Goal: Task Accomplishment & Management: Manage account settings

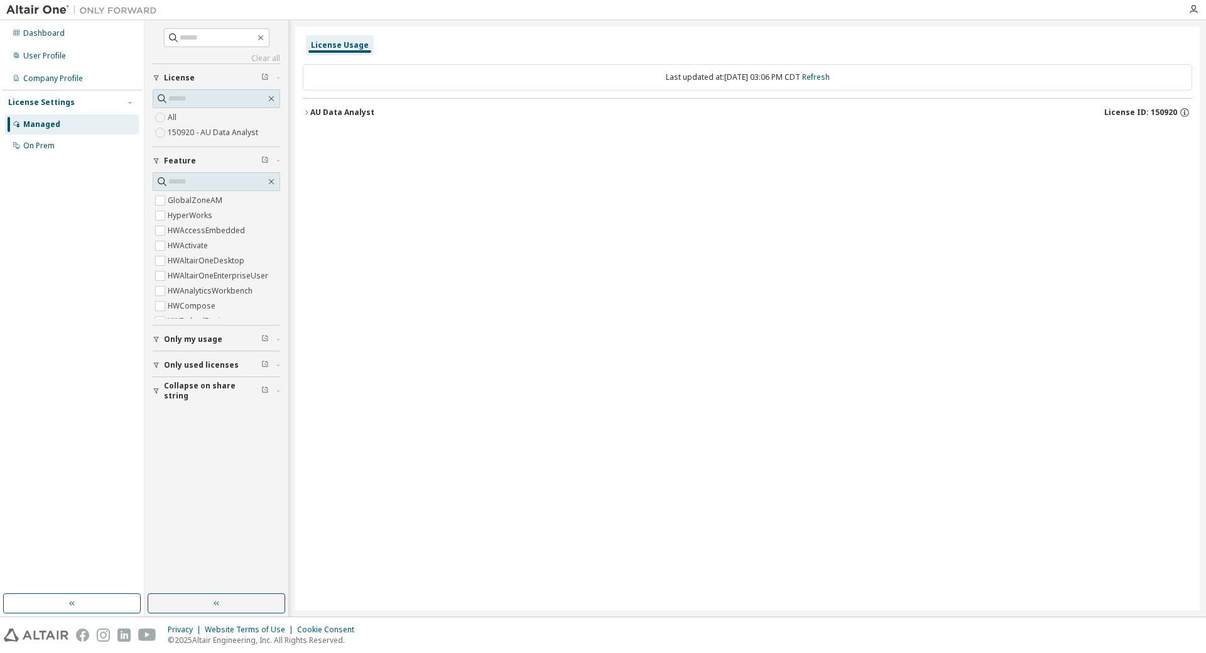
click at [305, 114] on icon "button" at bounding box center [307, 113] width 8 height 8
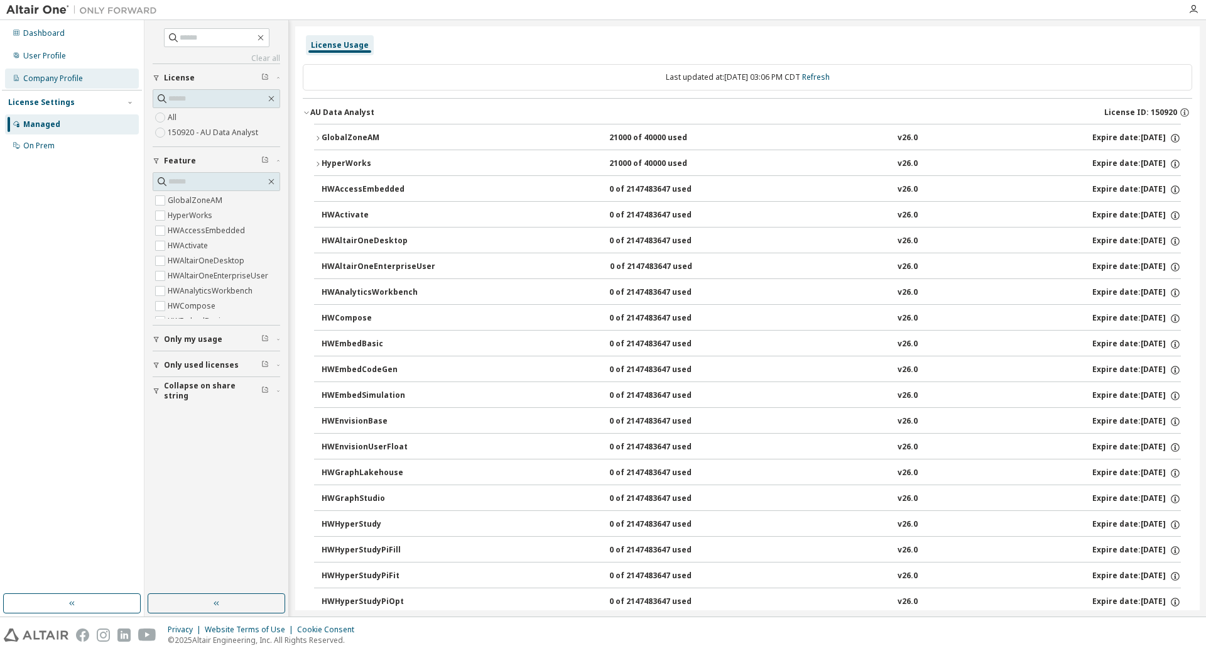
click at [63, 80] on div "Company Profile" at bounding box center [53, 78] width 60 height 10
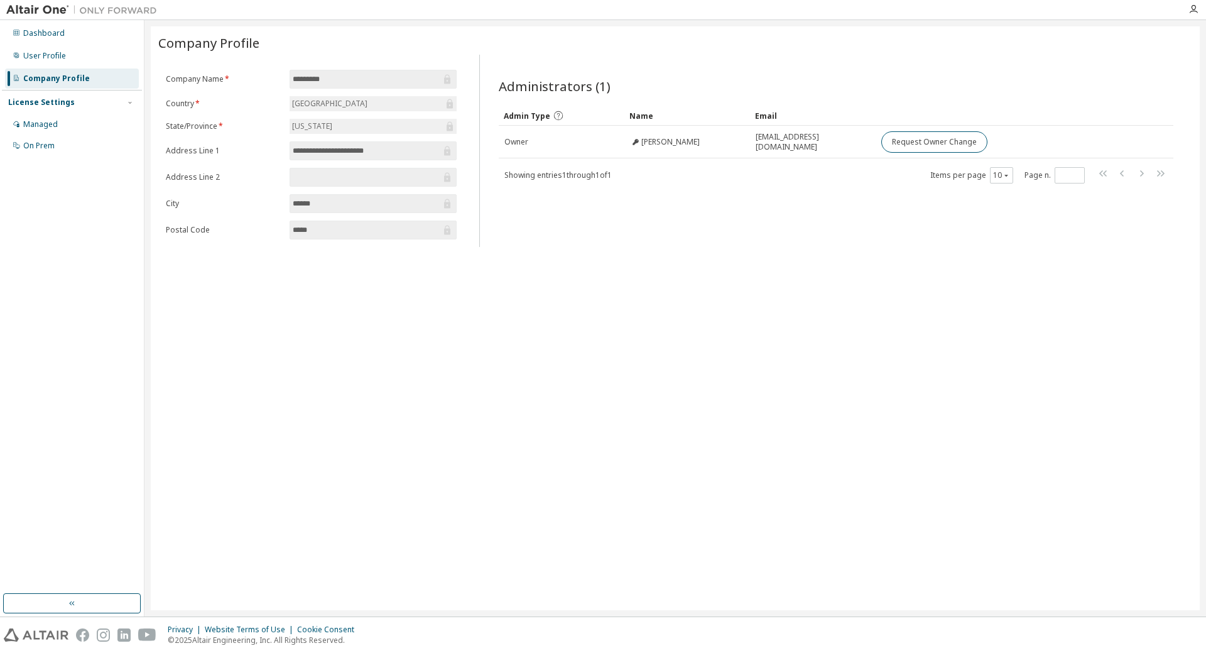
click at [80, 104] on div "License Settings" at bounding box center [72, 102] width 128 height 11
click at [56, 38] on div "Dashboard" at bounding box center [43, 33] width 41 height 10
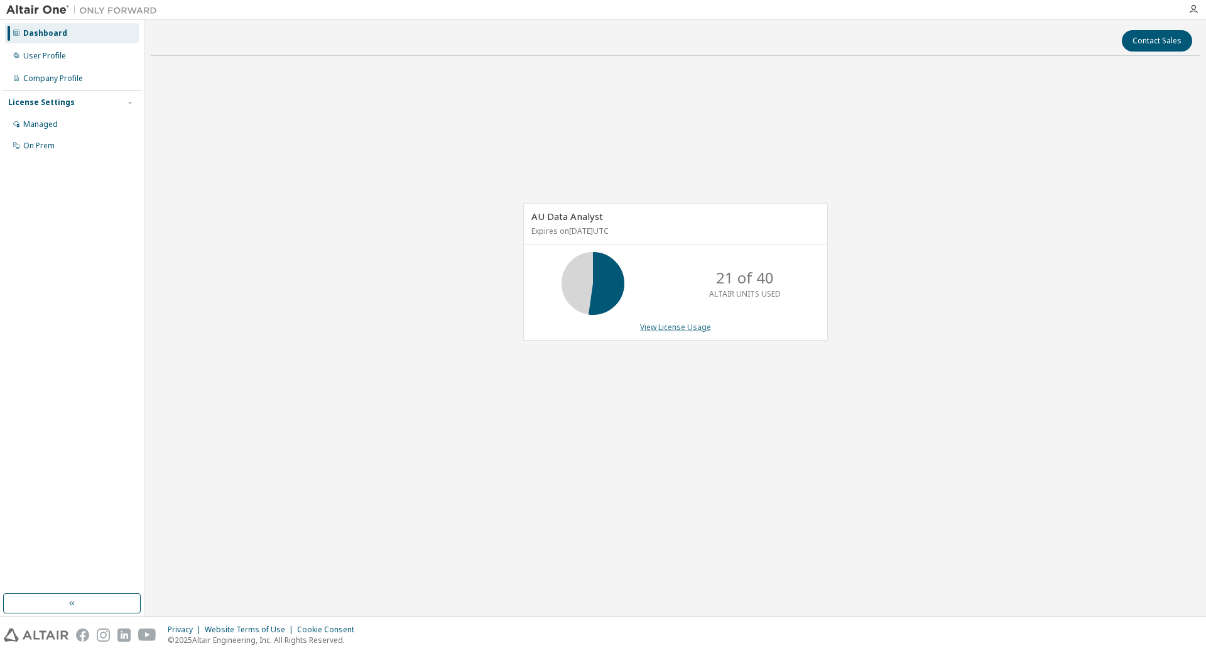
click at [676, 329] on link "View License Usage" at bounding box center [675, 327] width 71 height 11
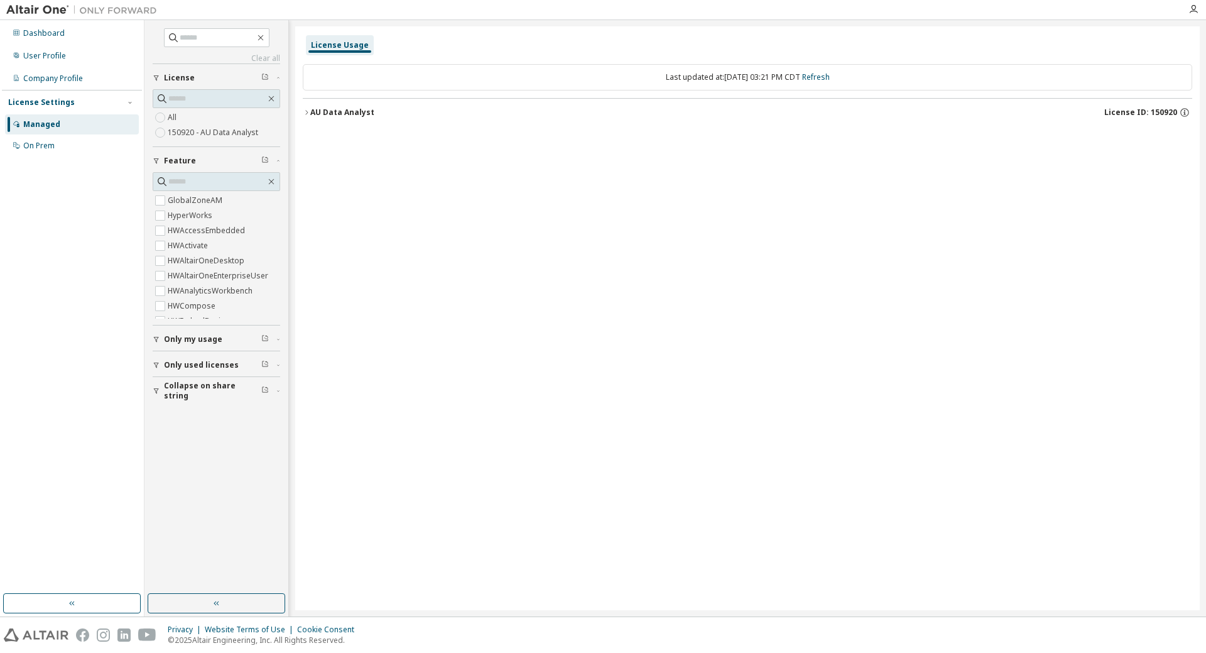
click at [307, 114] on icon "button" at bounding box center [307, 113] width 8 height 8
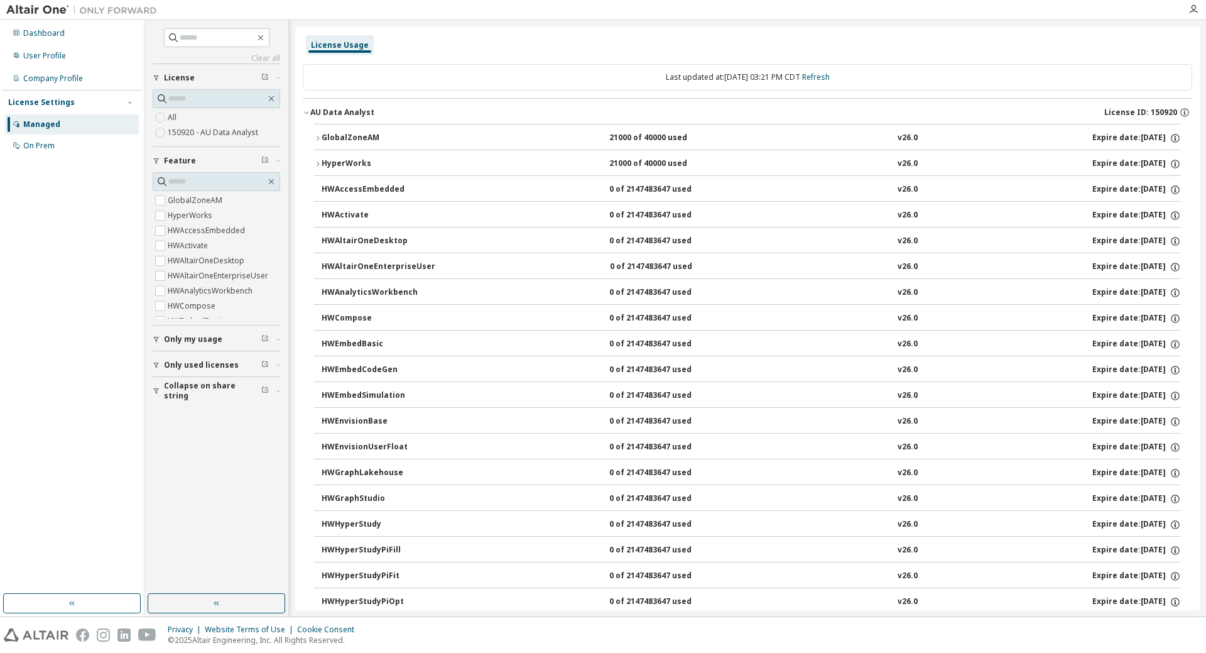
click at [319, 138] on icon "button" at bounding box center [318, 138] width 3 height 4
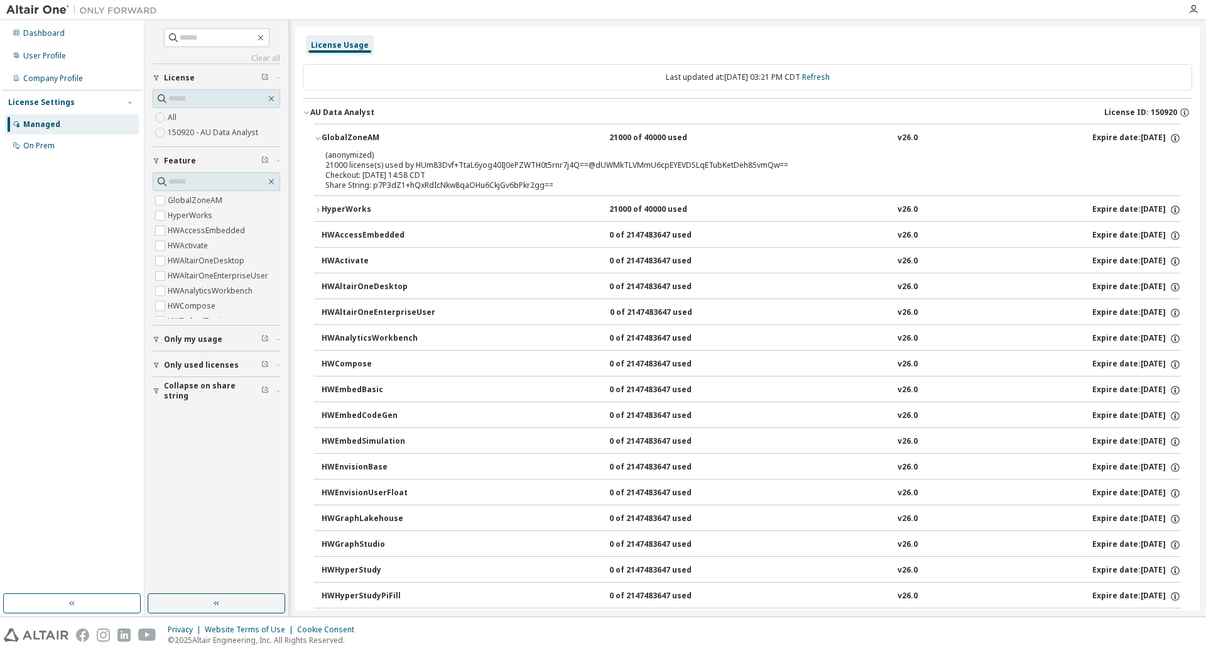
click at [318, 209] on icon "button" at bounding box center [318, 210] width 8 height 8
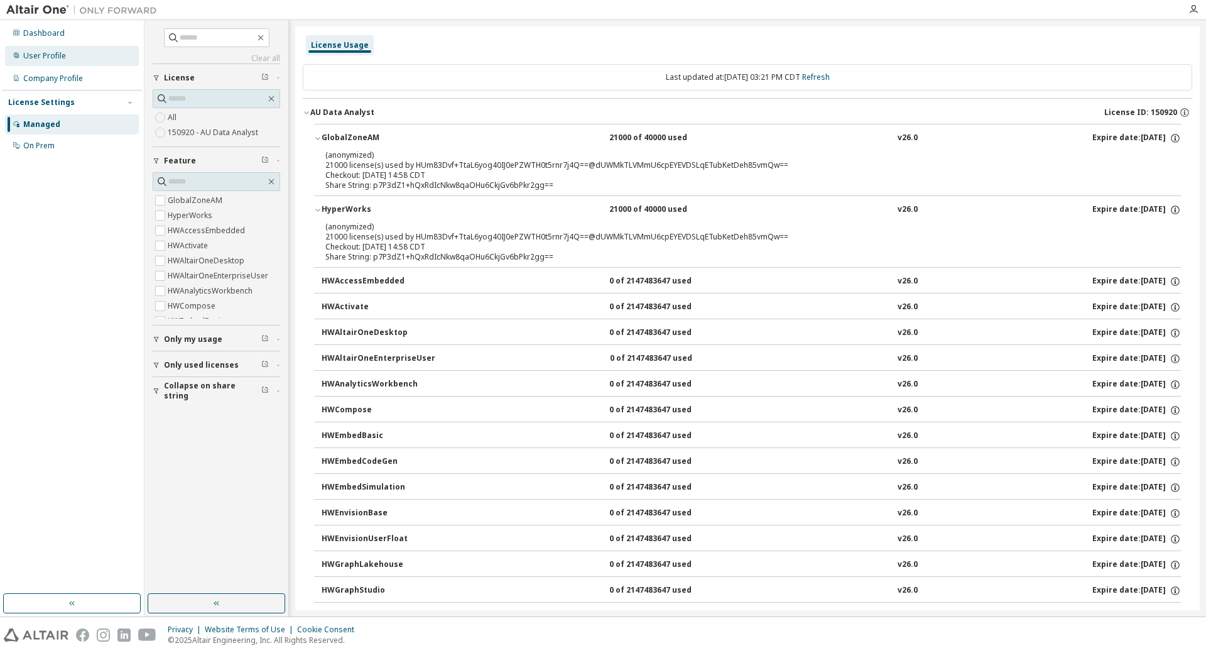
click at [53, 57] on div "User Profile" at bounding box center [44, 56] width 43 height 10
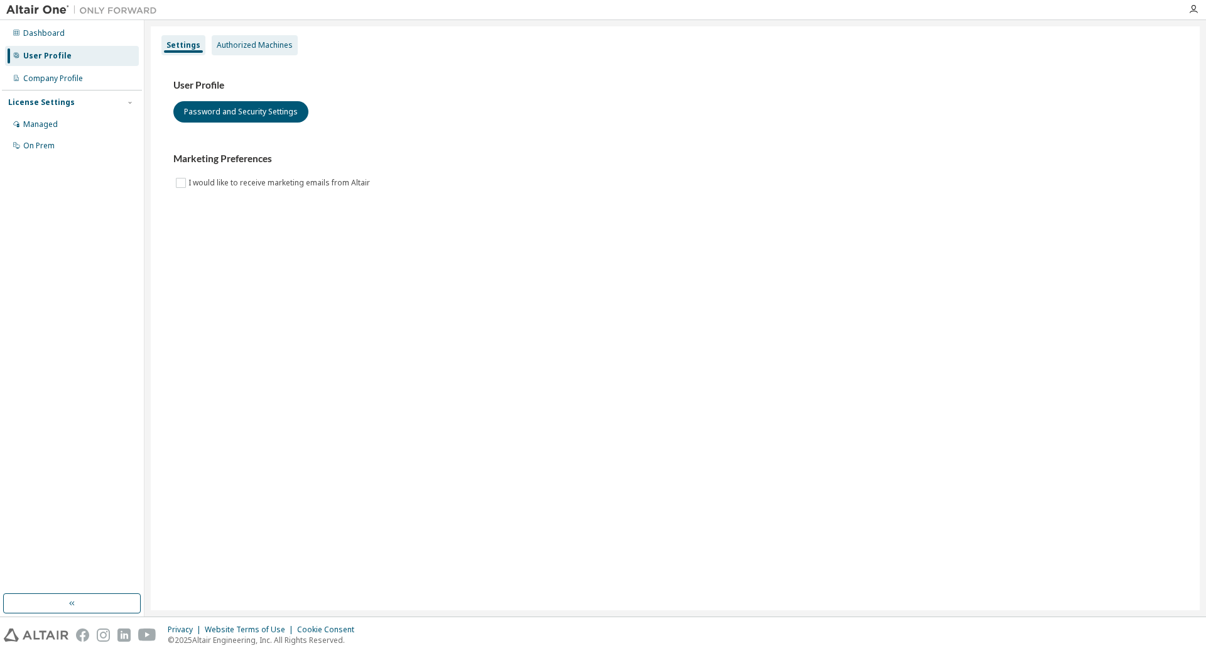
click at [235, 50] on div "Authorized Machines" at bounding box center [255, 45] width 76 height 10
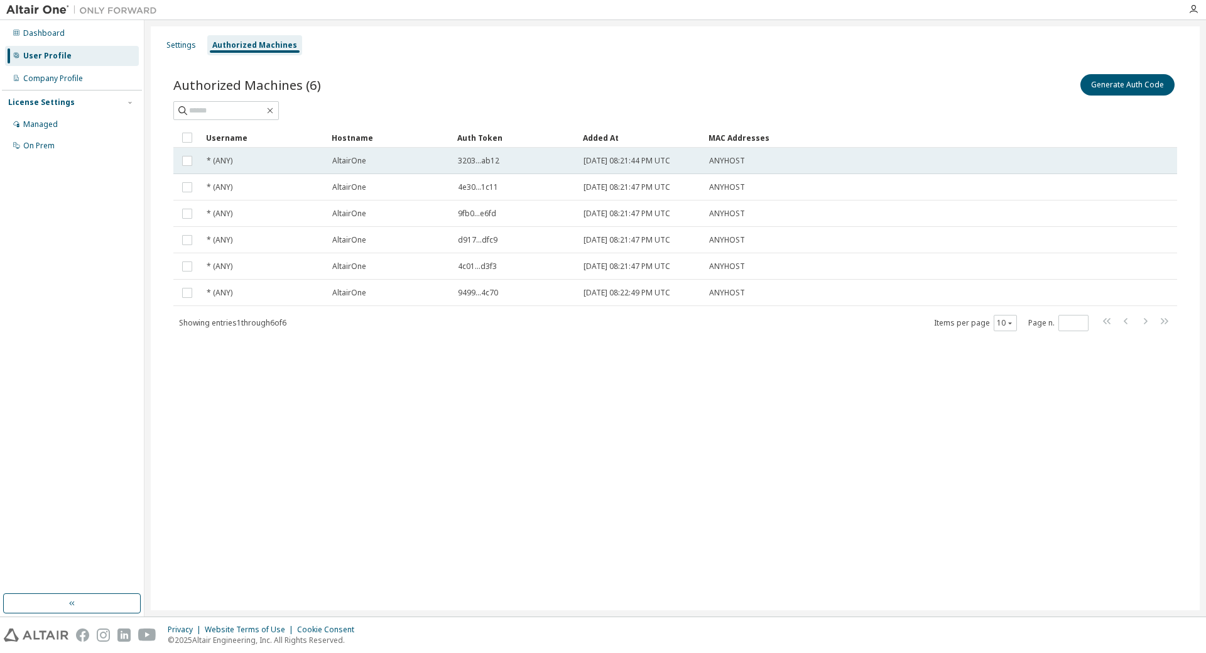
click at [614, 163] on span "[DATE] 08:21:44 PM UTC" at bounding box center [627, 161] width 87 height 10
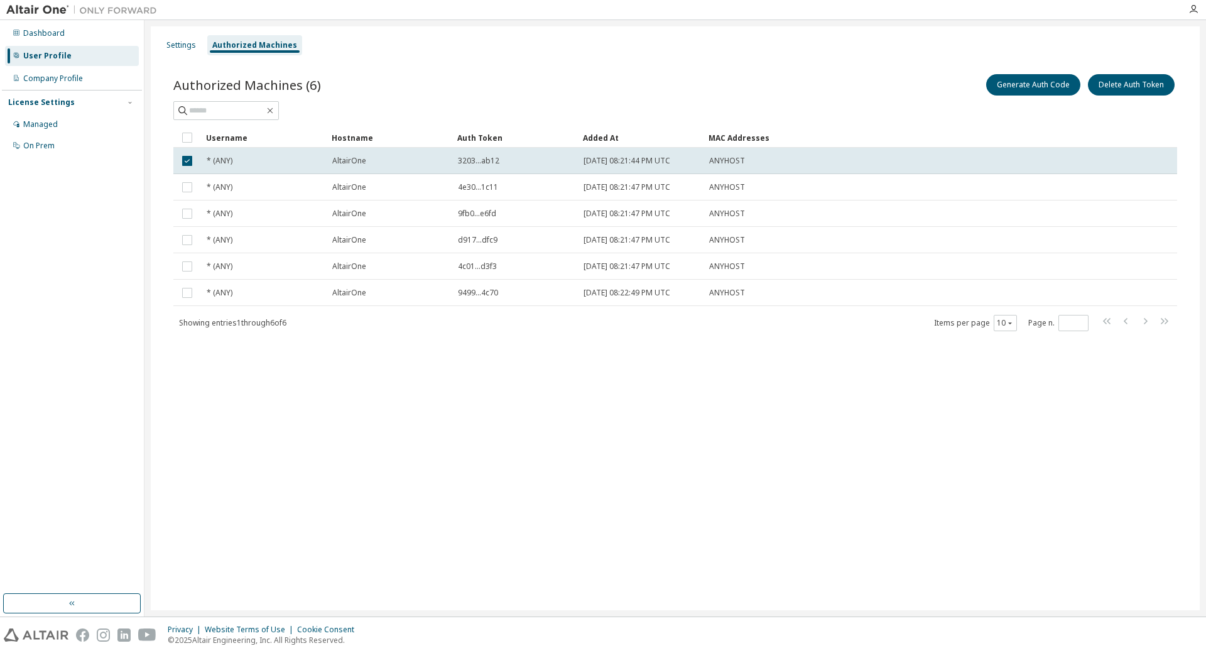
click at [614, 163] on span "[DATE] 08:21:44 PM UTC" at bounding box center [627, 161] width 87 height 10
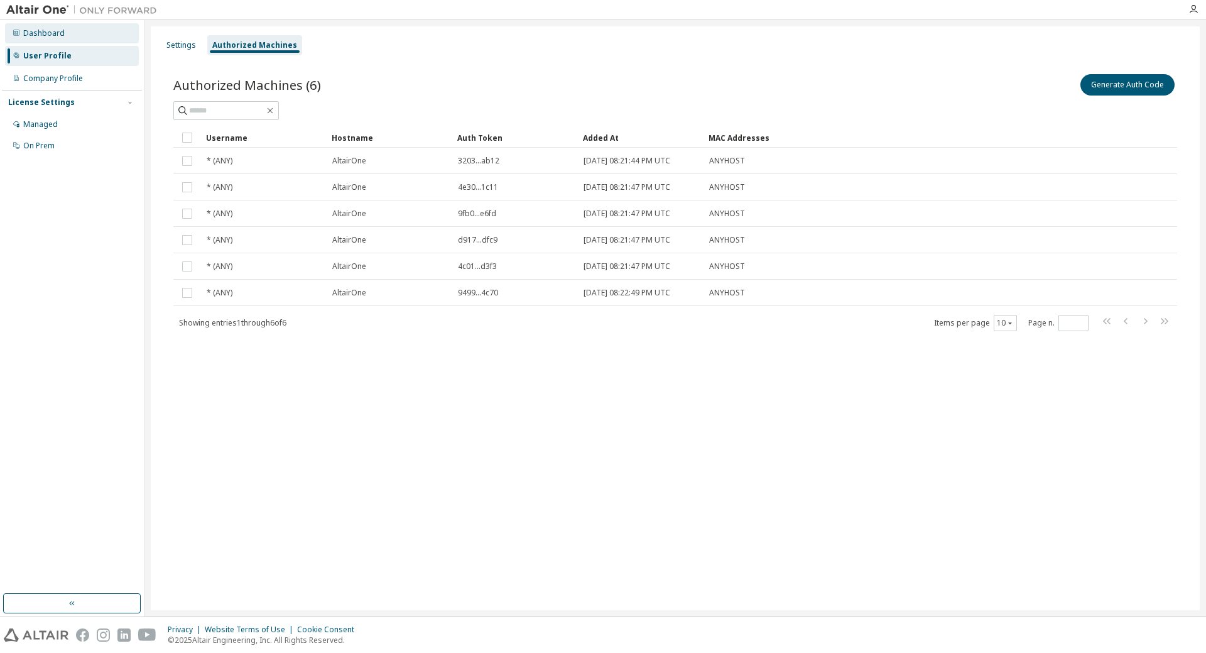
click at [41, 35] on div "Dashboard" at bounding box center [43, 33] width 41 height 10
